Goal: Task Accomplishment & Management: Manage account settings

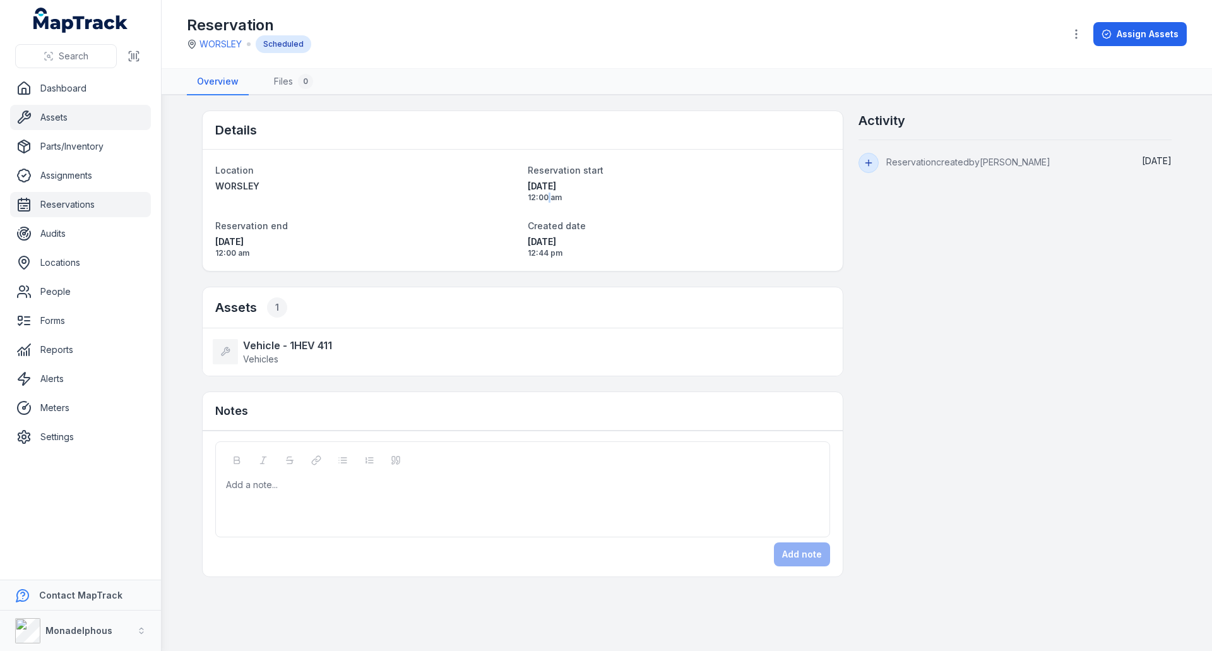
click at [80, 119] on link "Assets" at bounding box center [80, 117] width 141 height 25
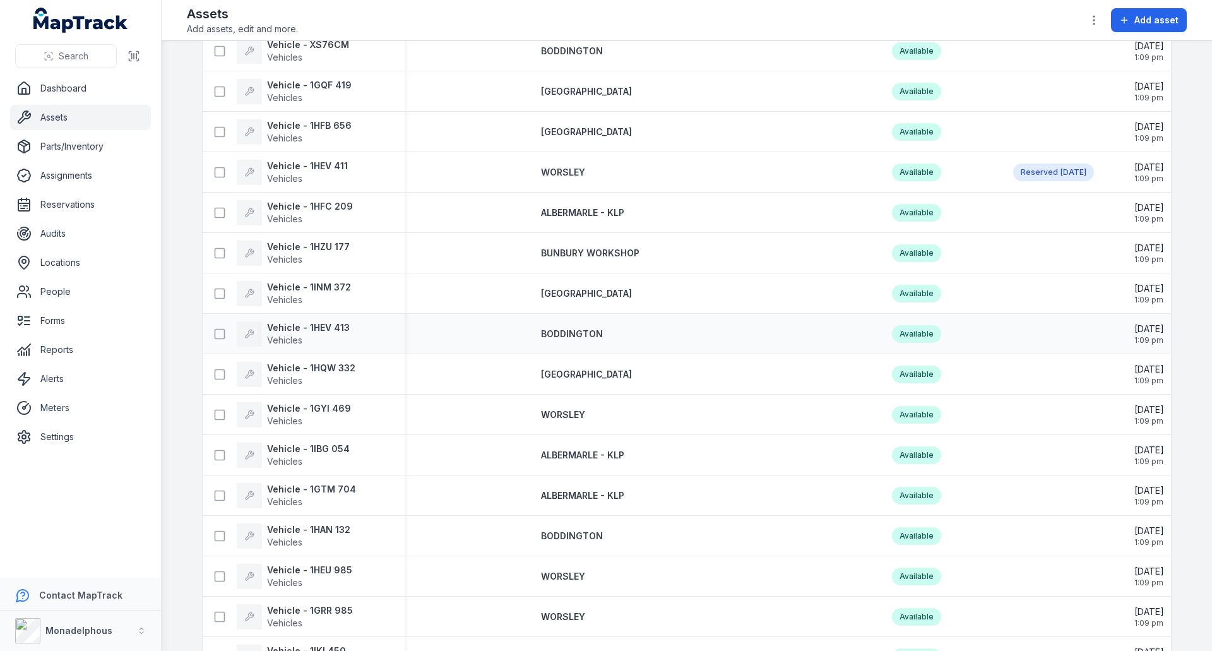
scroll to position [316, 0]
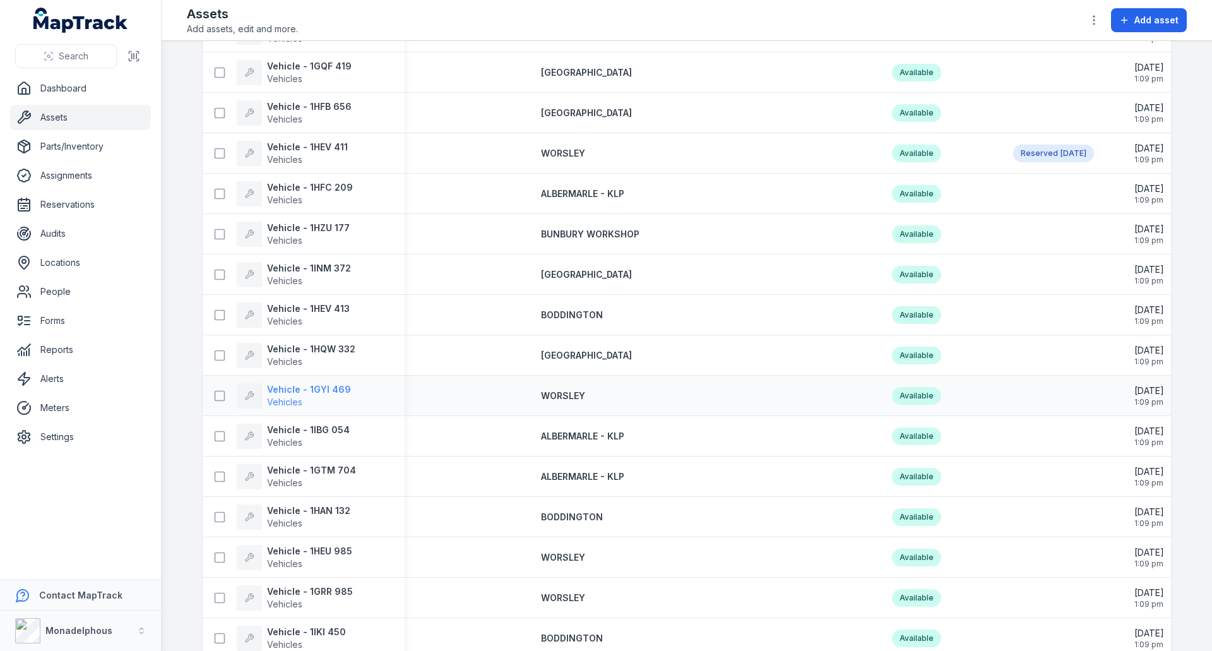
click at [295, 387] on strong "Vehicle - 1GYI 469" at bounding box center [309, 389] width 84 height 13
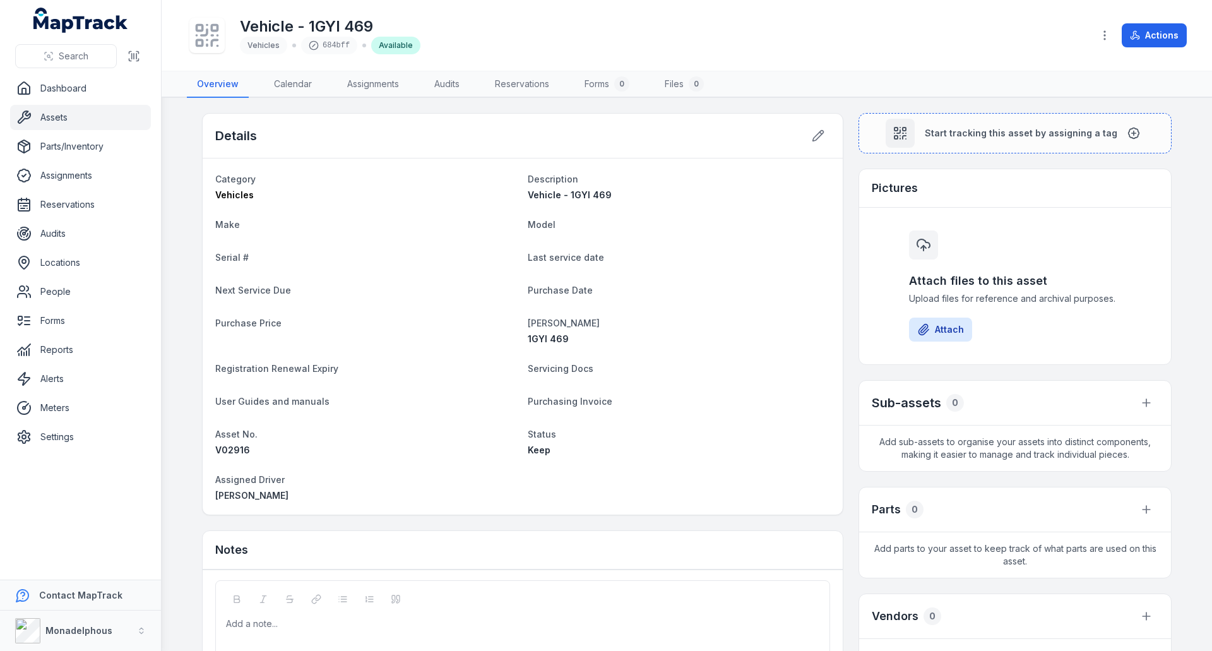
click at [54, 112] on link "Assets" at bounding box center [80, 117] width 141 height 25
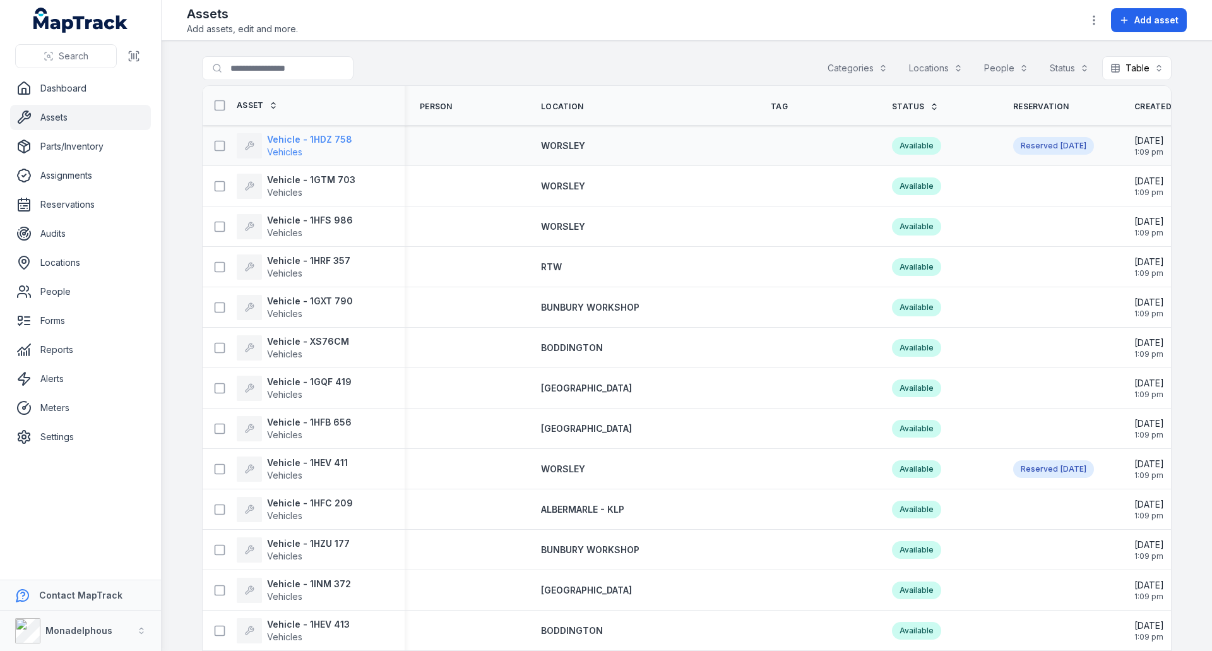
click at [297, 139] on strong "Vehicle - 1HDZ 758" at bounding box center [309, 139] width 85 height 13
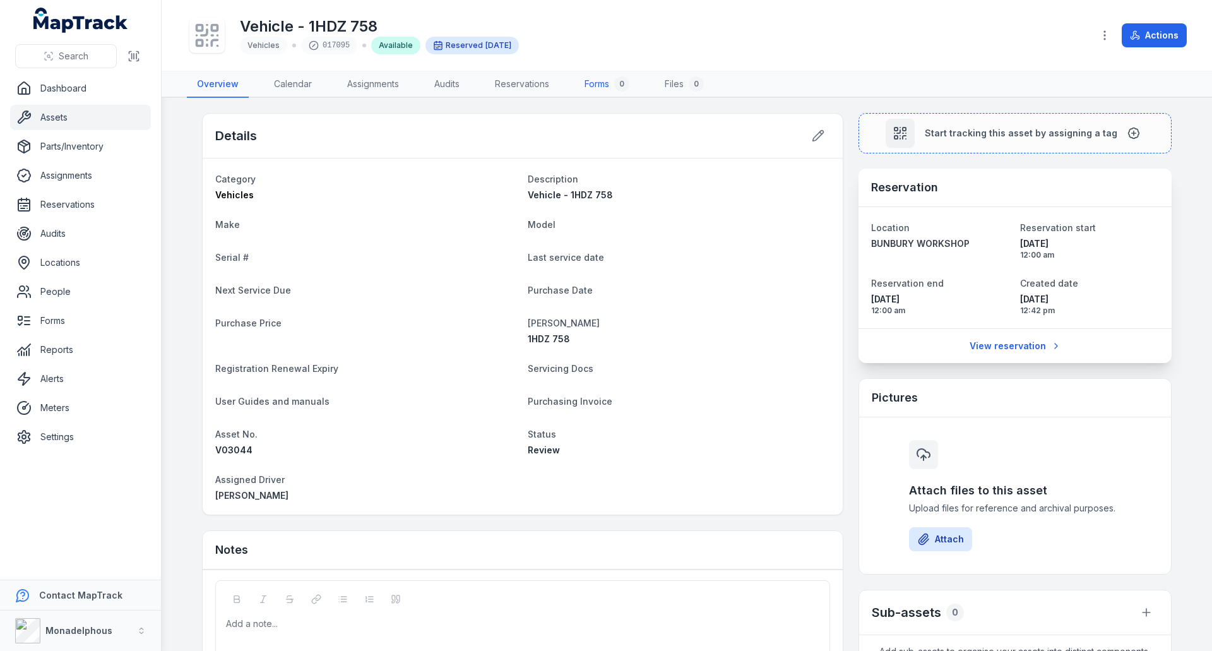
click at [595, 80] on link "Forms 0" at bounding box center [606, 84] width 65 height 27
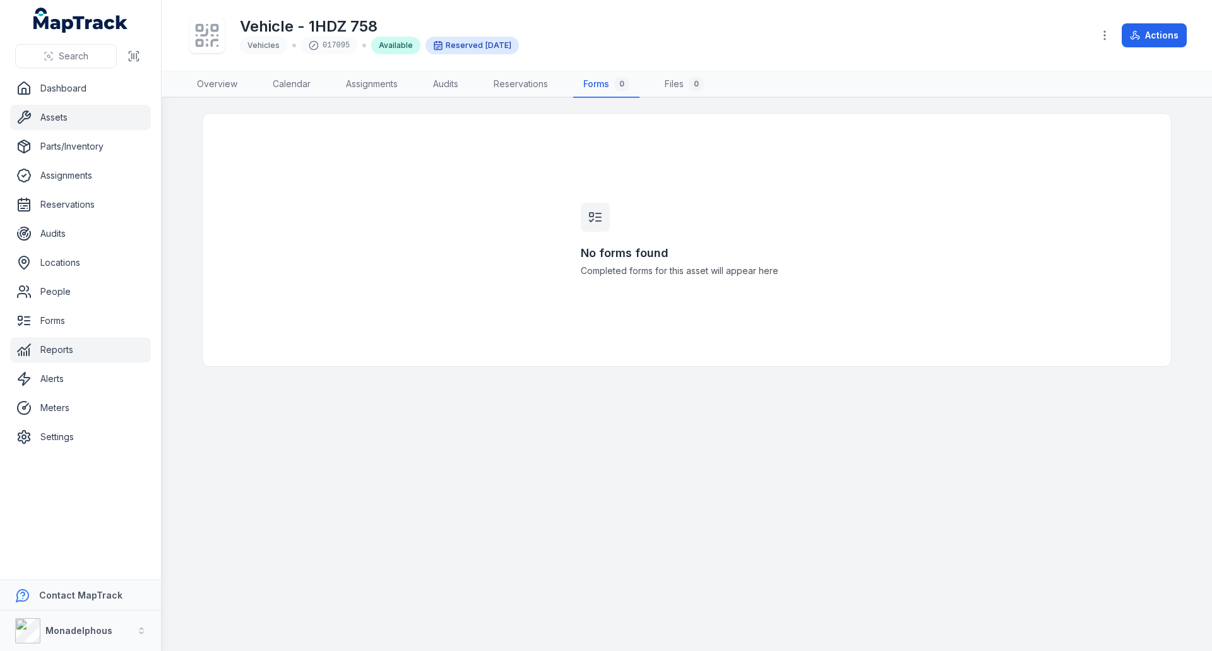
click at [77, 346] on link "Reports" at bounding box center [80, 349] width 141 height 25
click at [72, 323] on link "Forms" at bounding box center [80, 320] width 141 height 25
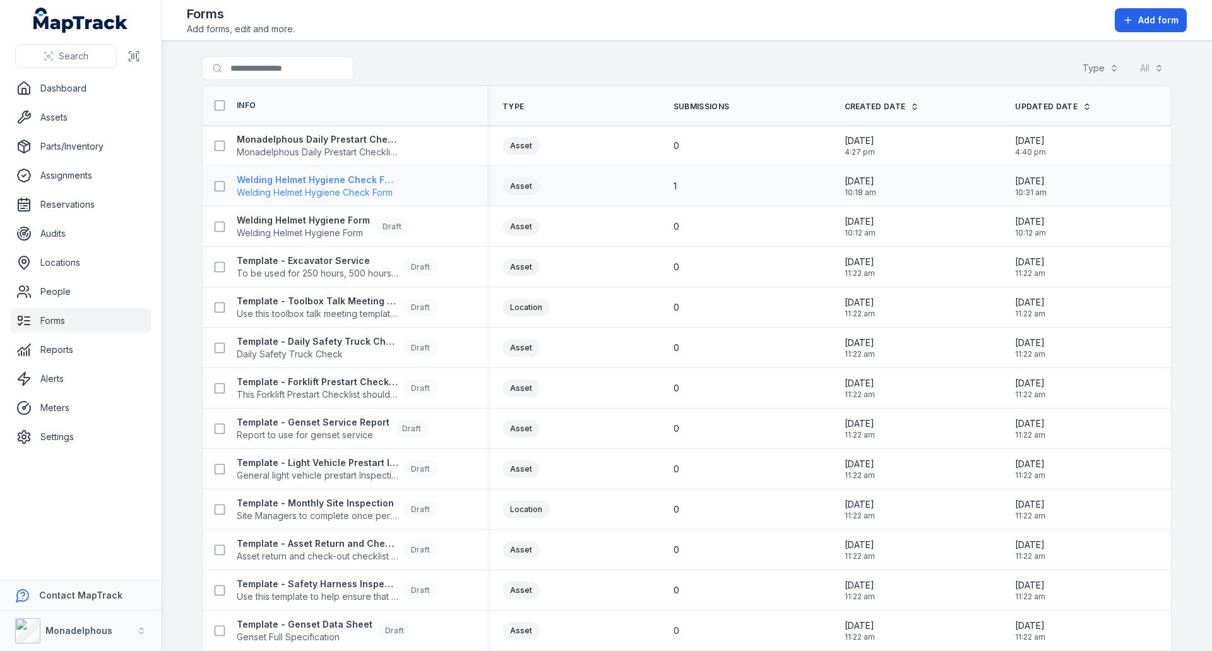
click at [357, 177] on strong "Welding Helmet Hygiene Check Form" at bounding box center [318, 180] width 162 height 13
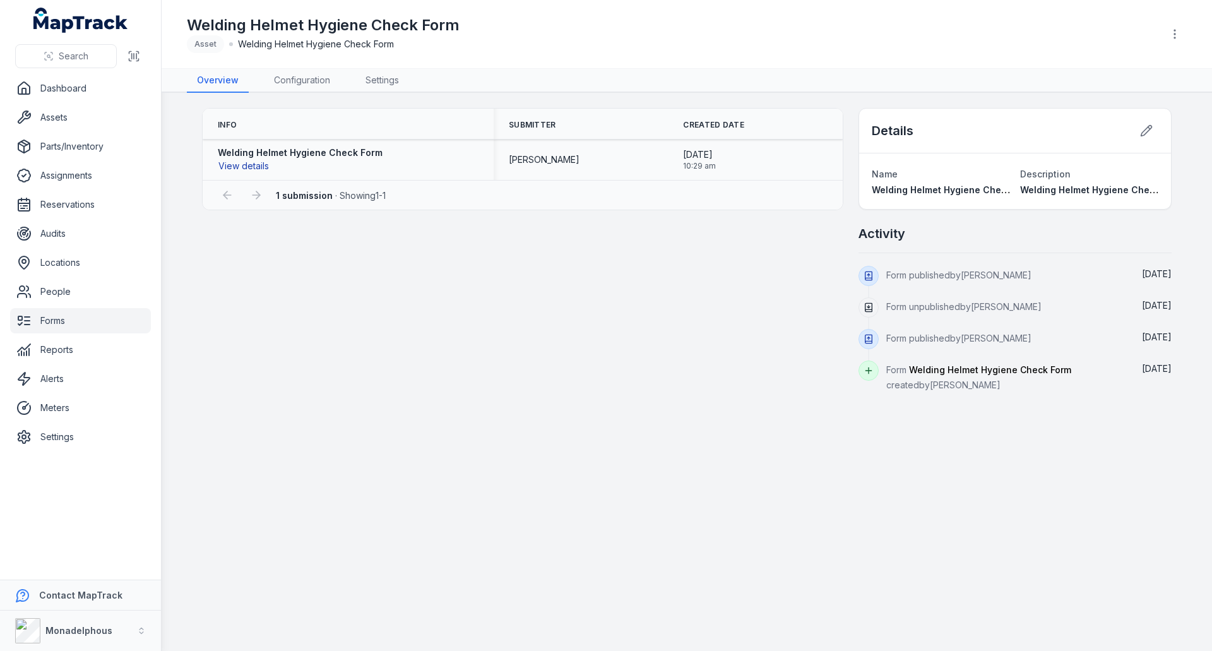
click at [248, 165] on button "View details" at bounding box center [244, 166] width 52 height 14
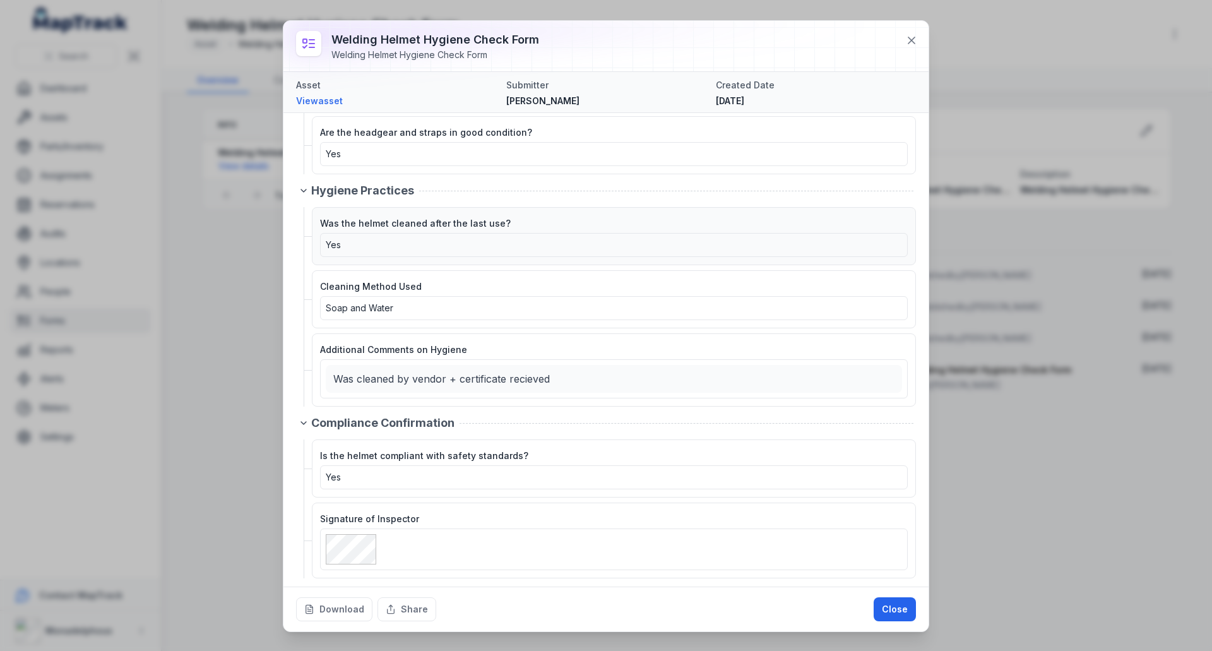
scroll to position [324, 0]
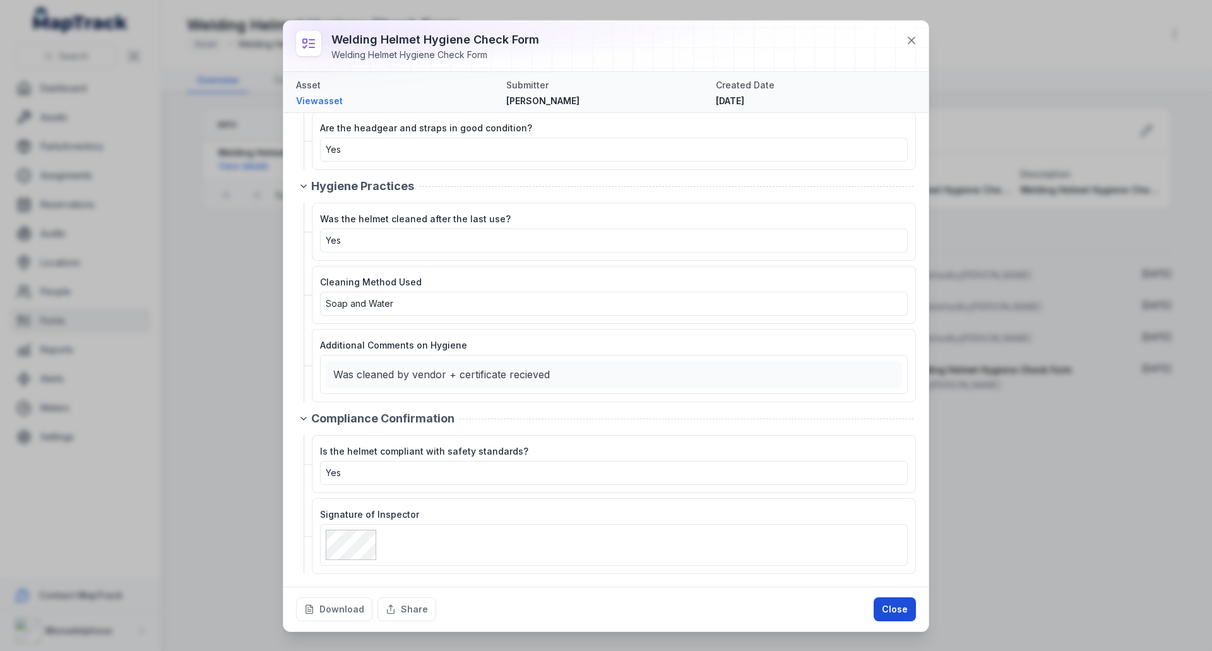
click at [899, 613] on button "Close" at bounding box center [895, 609] width 42 height 24
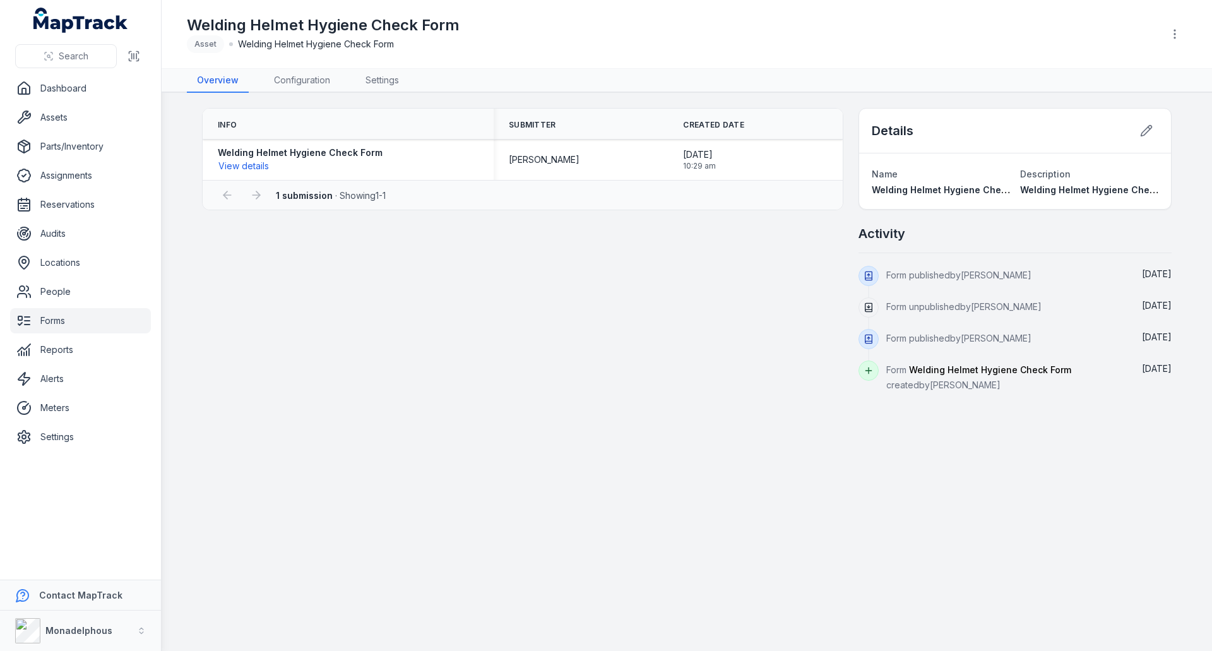
click at [76, 319] on link "Forms" at bounding box center [80, 320] width 141 height 25
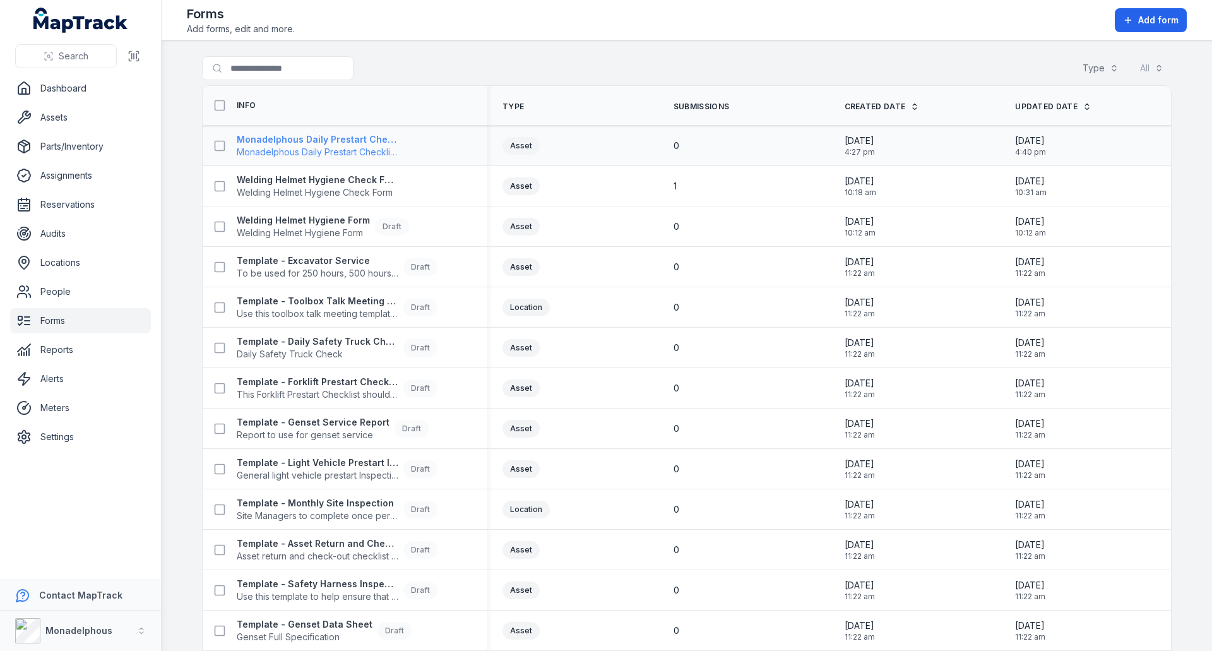
click at [305, 142] on strong "Monadelphous Daily Prestart Checklist – Light Vehicle" at bounding box center [318, 139] width 162 height 13
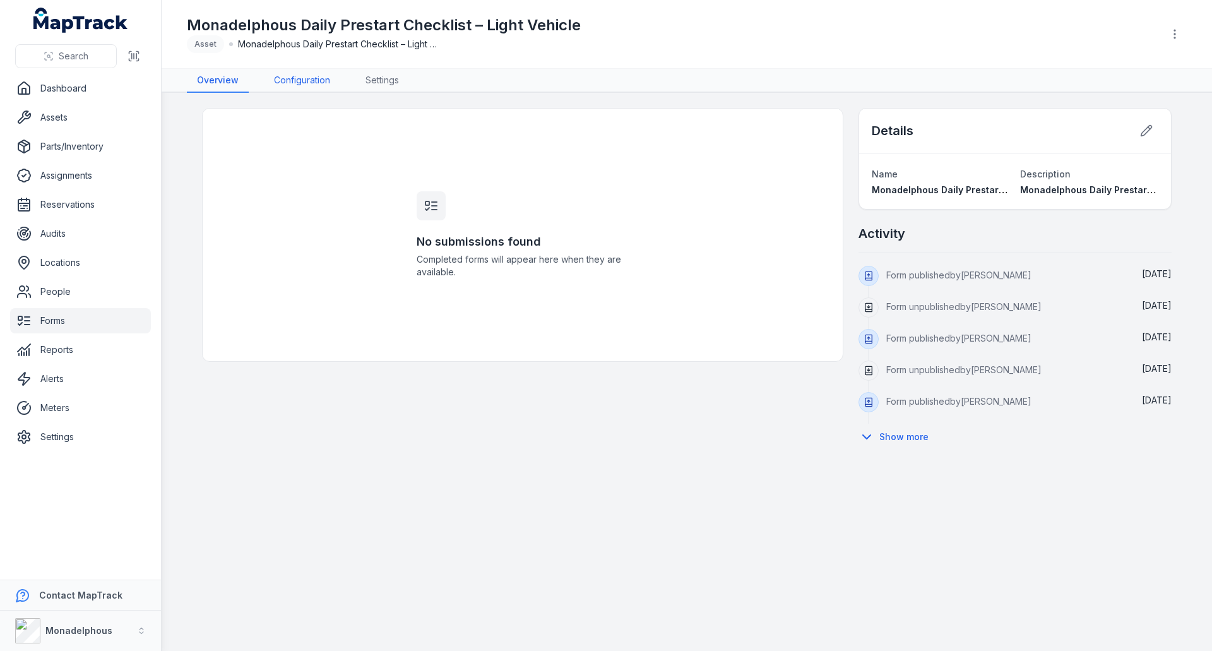
click at [302, 85] on link "Configuration" at bounding box center [302, 81] width 76 height 24
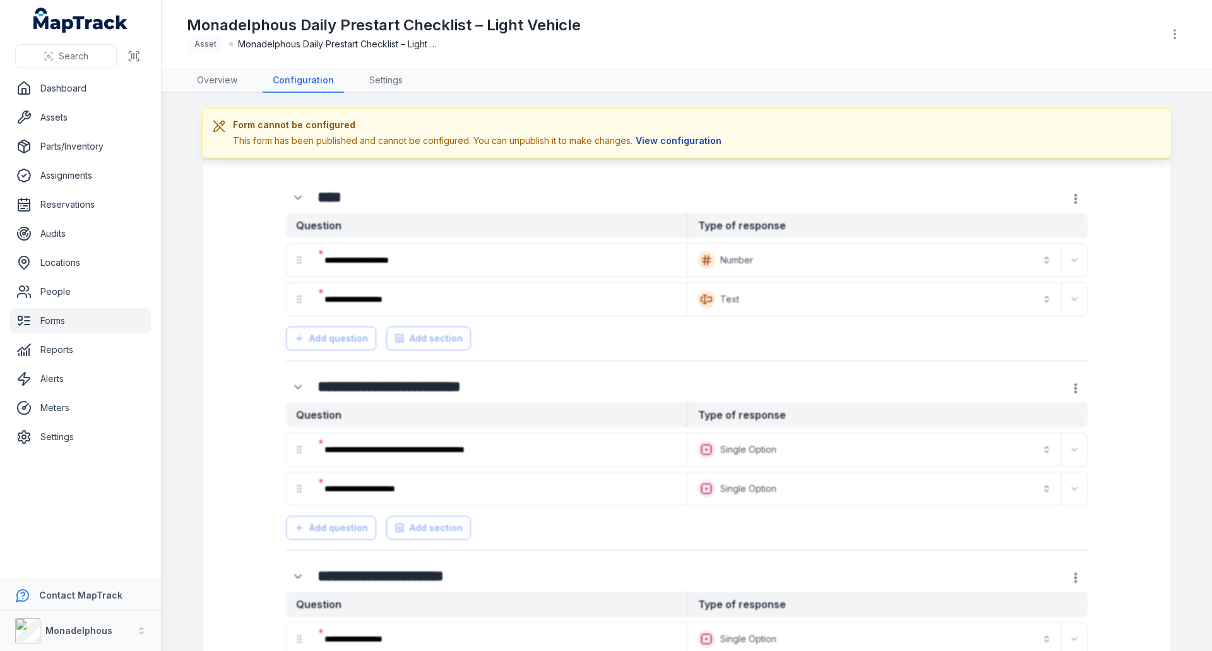
click at [670, 140] on button "View configuration" at bounding box center [678, 141] width 92 height 14
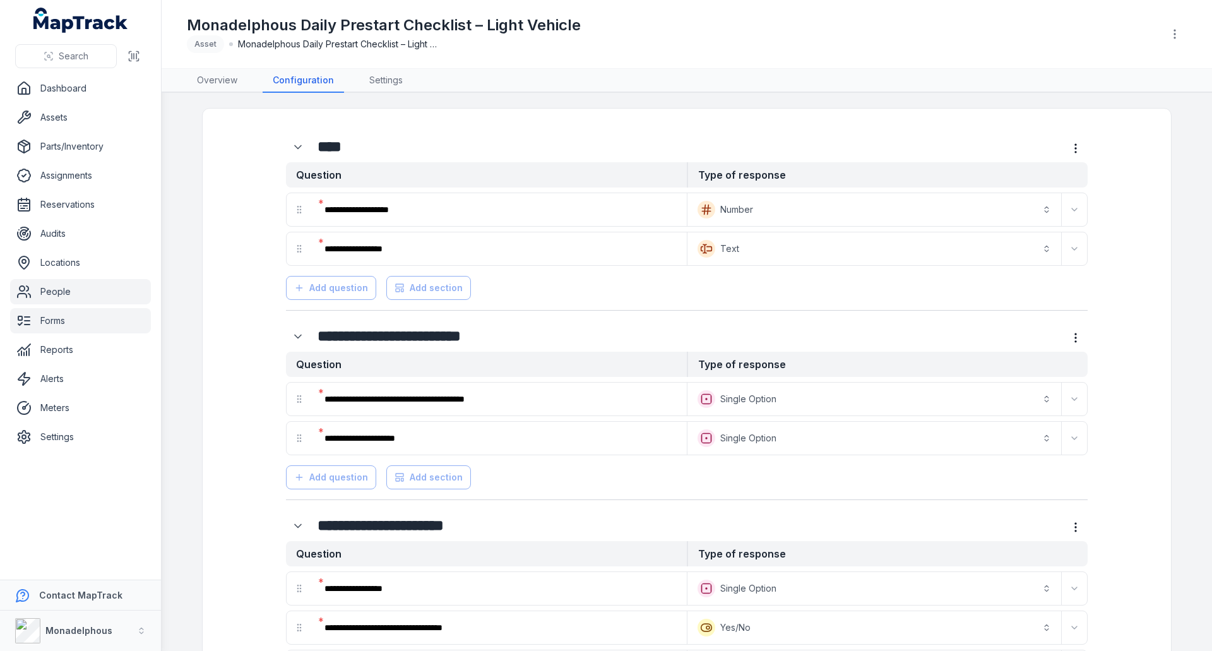
click at [61, 290] on link "People" at bounding box center [80, 291] width 141 height 25
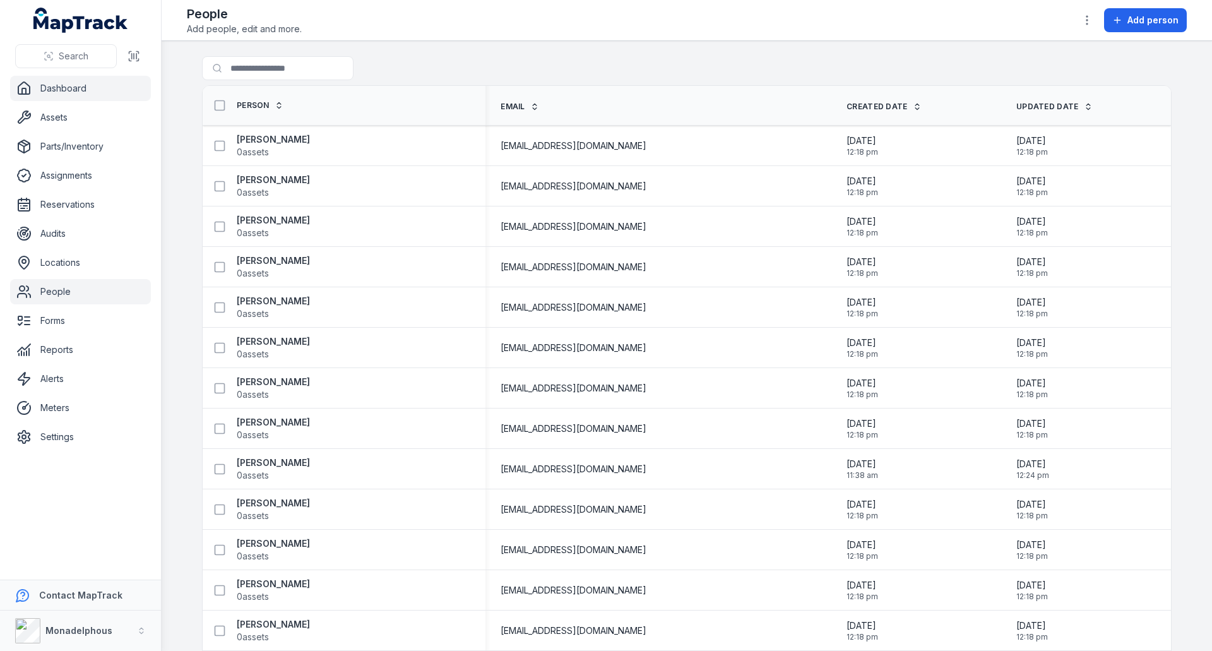
click at [64, 80] on link "Dashboard" at bounding box center [80, 88] width 141 height 25
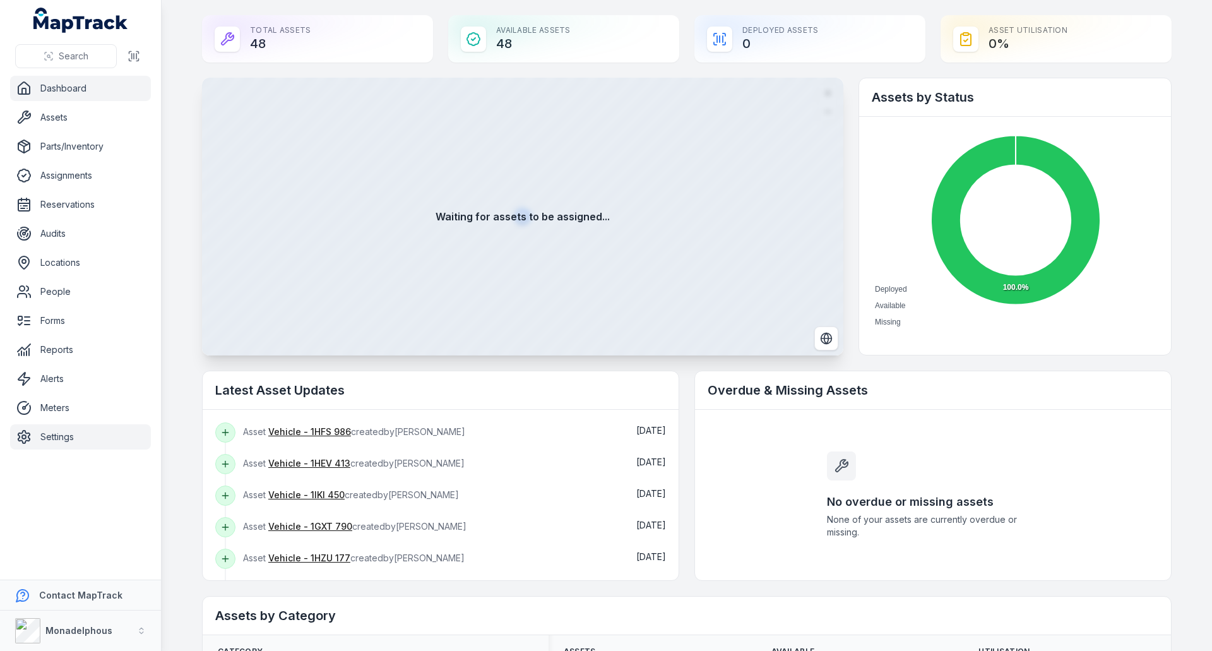
click at [39, 434] on link "Settings" at bounding box center [80, 436] width 141 height 25
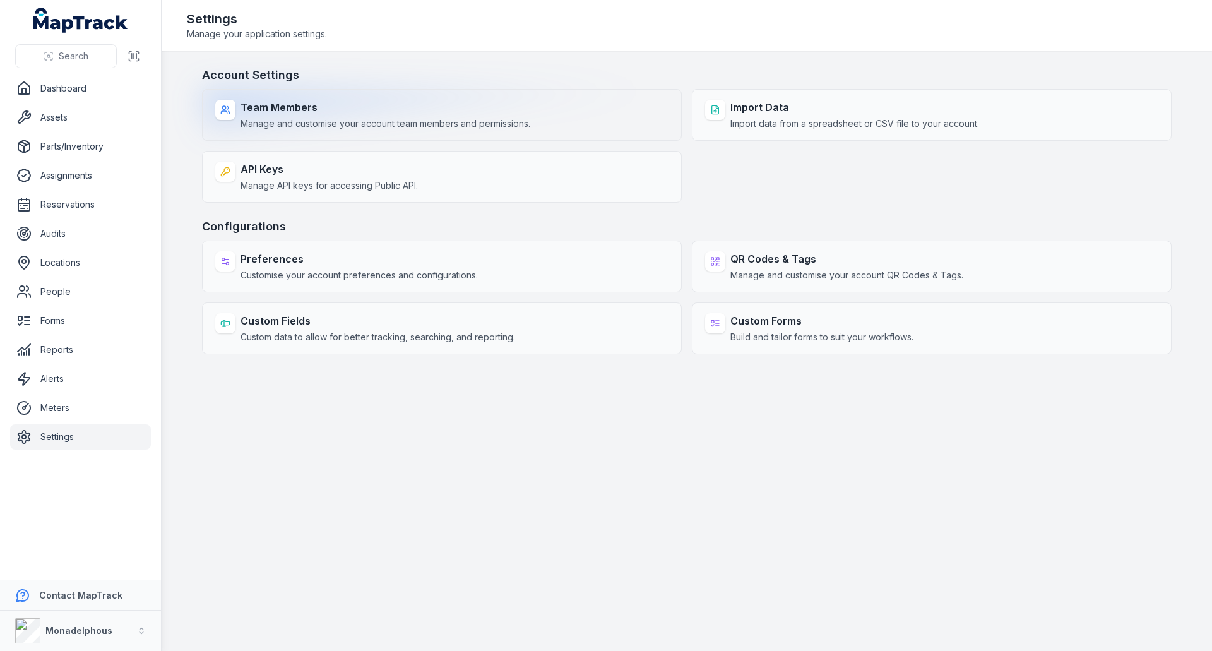
click at [292, 107] on strong "Team Members" at bounding box center [385, 107] width 290 height 15
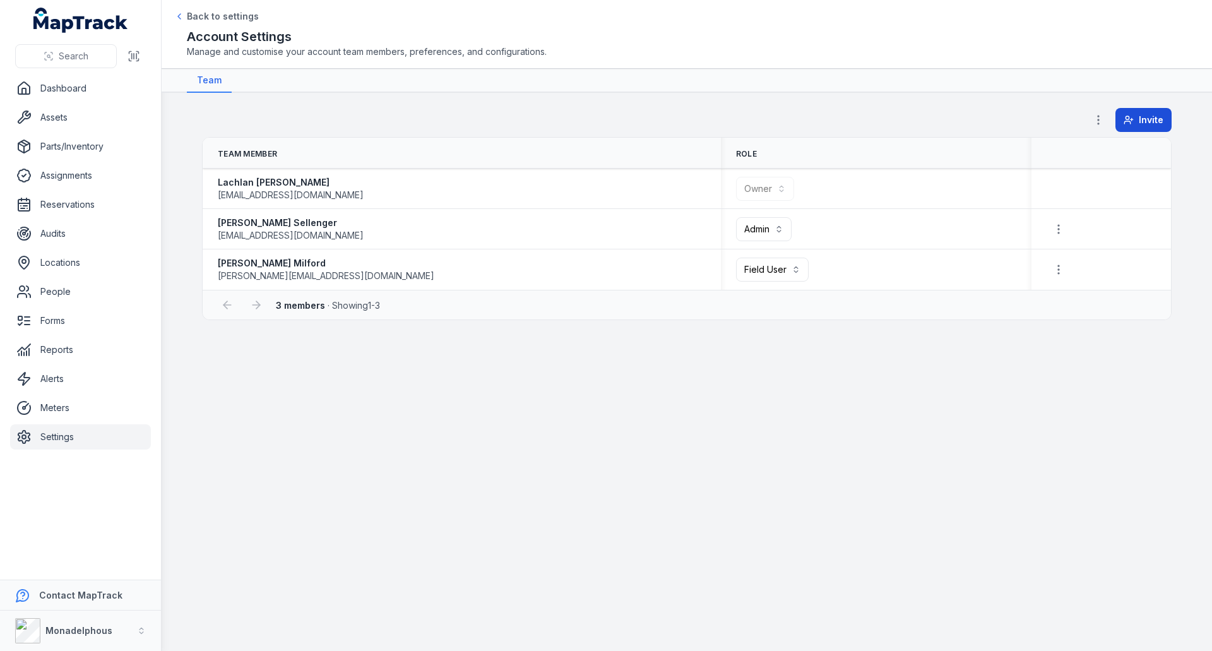
click at [1147, 120] on span "Invite" at bounding box center [1151, 120] width 25 height 13
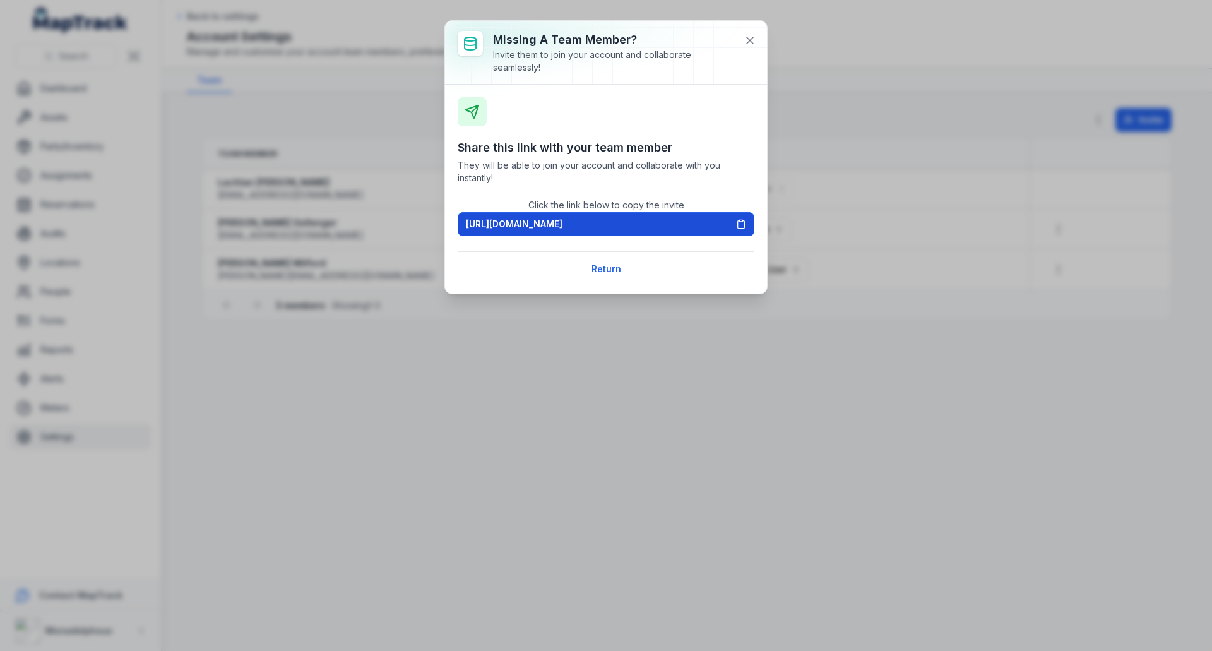
click at [743, 223] on icon at bounding box center [741, 224] width 10 height 10
click at [745, 37] on icon at bounding box center [750, 40] width 13 height 13
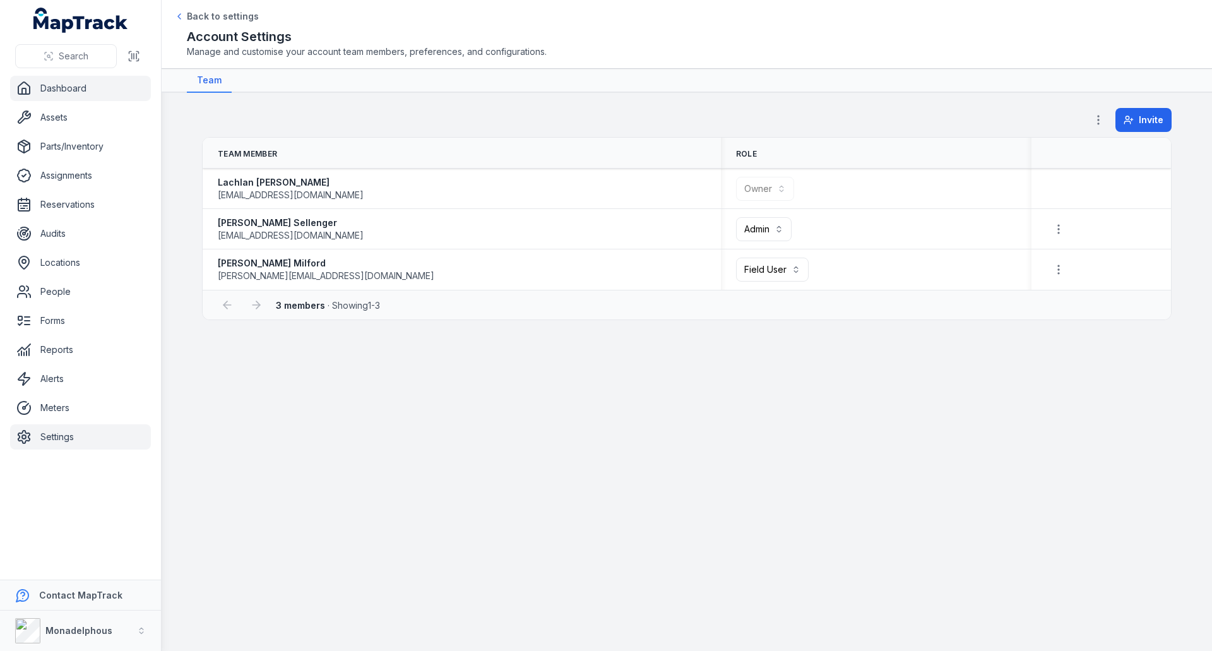
click at [52, 86] on link "Dashboard" at bounding box center [80, 88] width 141 height 25
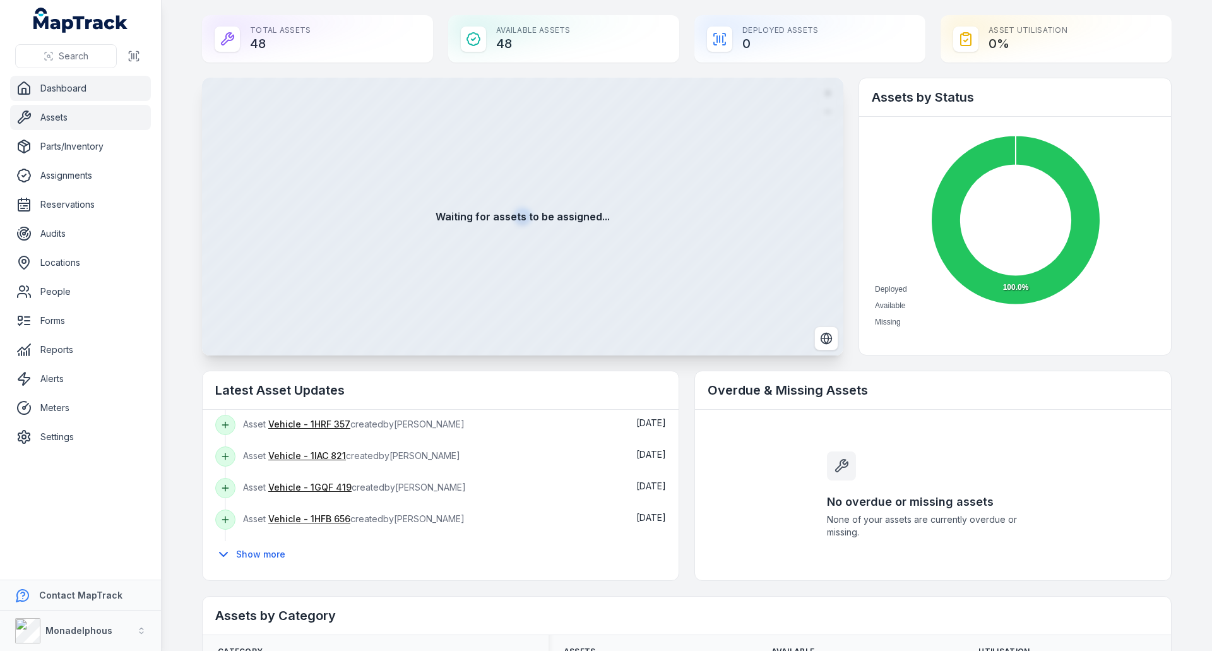
click at [68, 114] on link "Assets" at bounding box center [80, 117] width 141 height 25
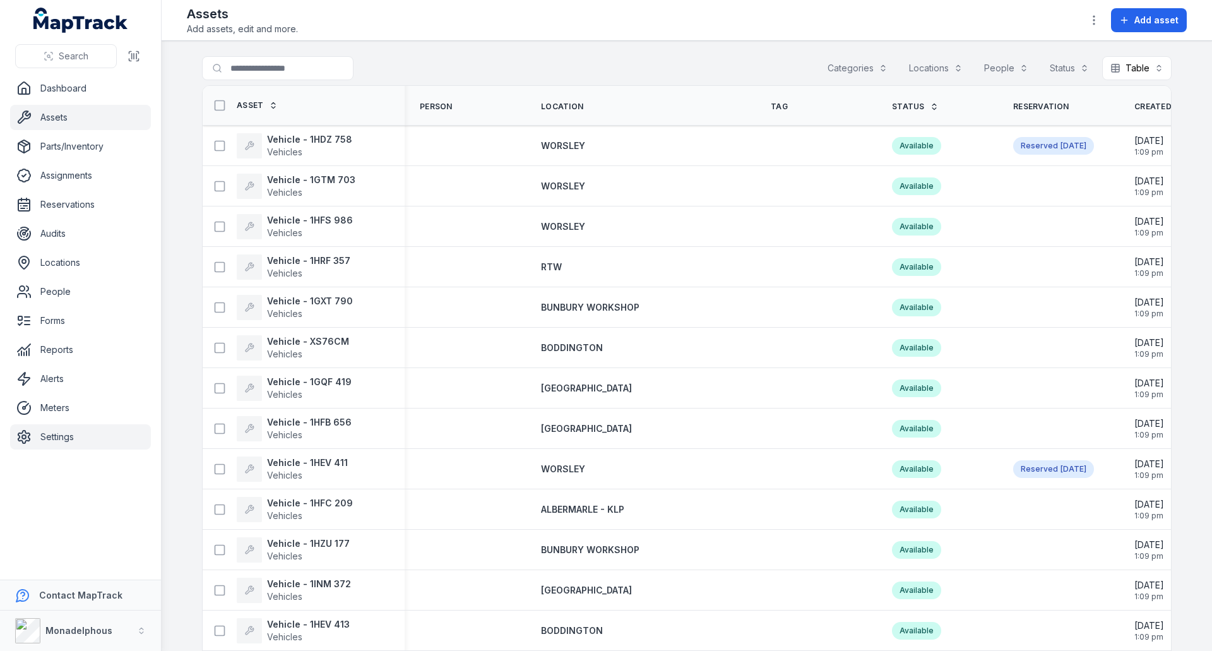
click at [83, 435] on link "Settings" at bounding box center [80, 436] width 141 height 25
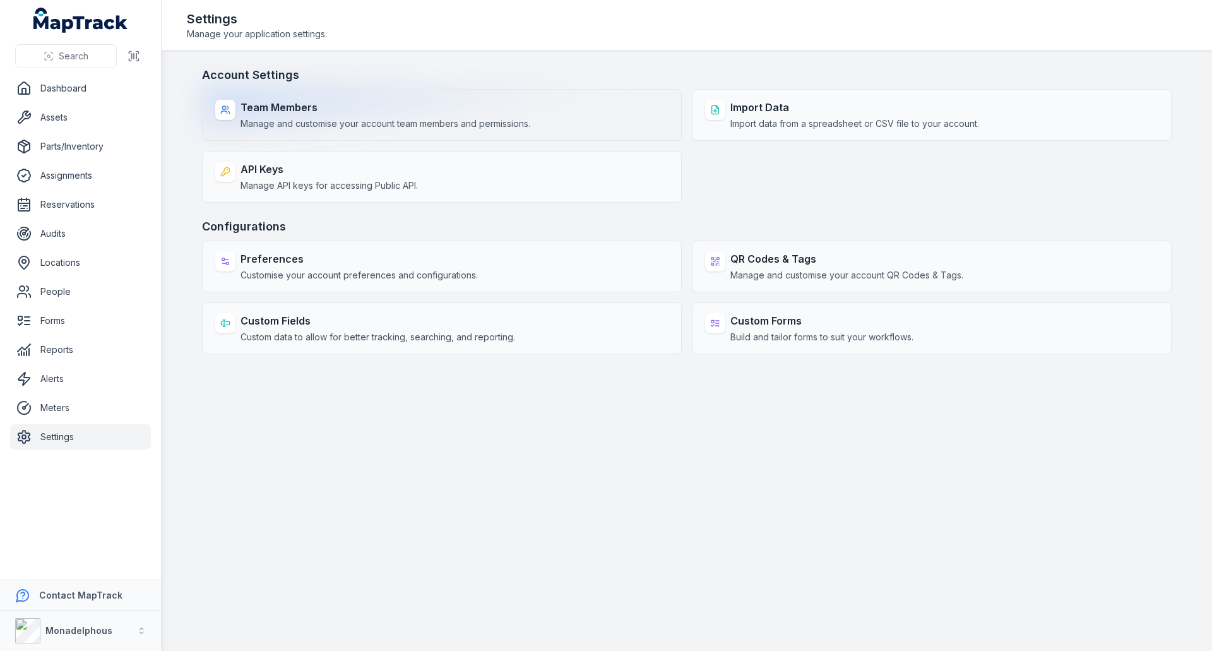
click at [381, 119] on span "Manage and customise your account team members and permissions." at bounding box center [385, 123] width 290 height 13
